Goal: Transaction & Acquisition: Purchase product/service

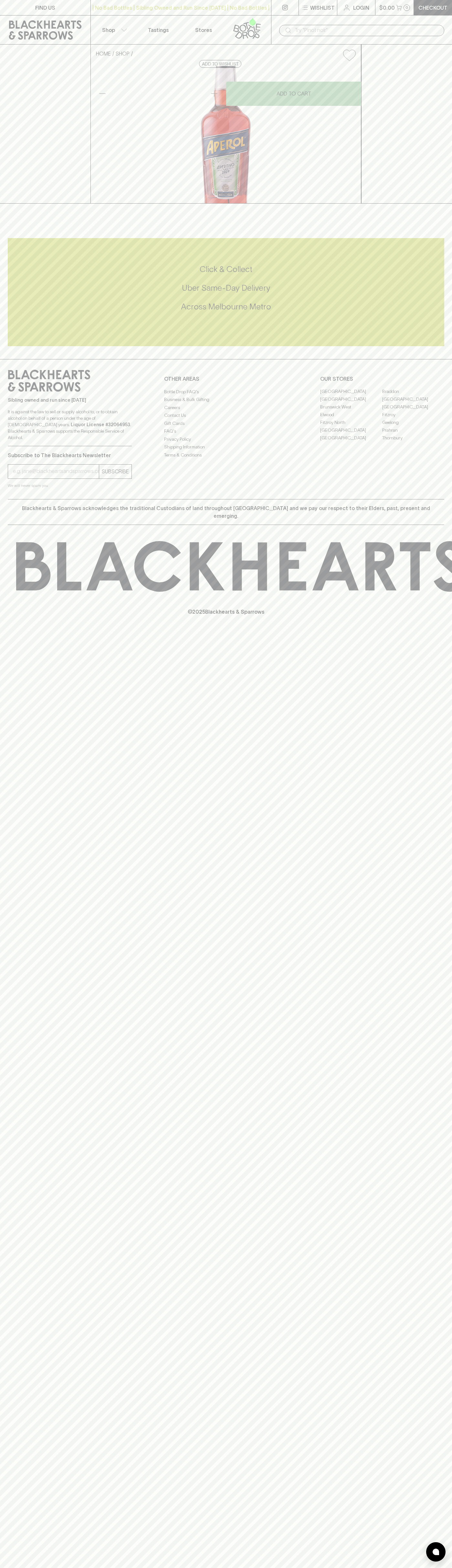
click at [426, 26] on input "text" at bounding box center [366, 30] width 144 height 10
click at [422, 118] on div "HOME SHOP Aperol $33.00 Add to wishlist No Further Discounts 1 ADD TO CART Chec…" at bounding box center [226, 124] width 452 height 159
click at [451, 1567] on html "FIND US | No Bad Bottles | Sibling Owned and Run Since [DATE] | No Bad Bottles …" at bounding box center [226, 784] width 452 height 1568
click at [19, 1115] on div "FIND US | No Bad Bottles | Sibling Owned and Run Since [DATE] | No Bad Bottles …" at bounding box center [226, 784] width 452 height 1568
